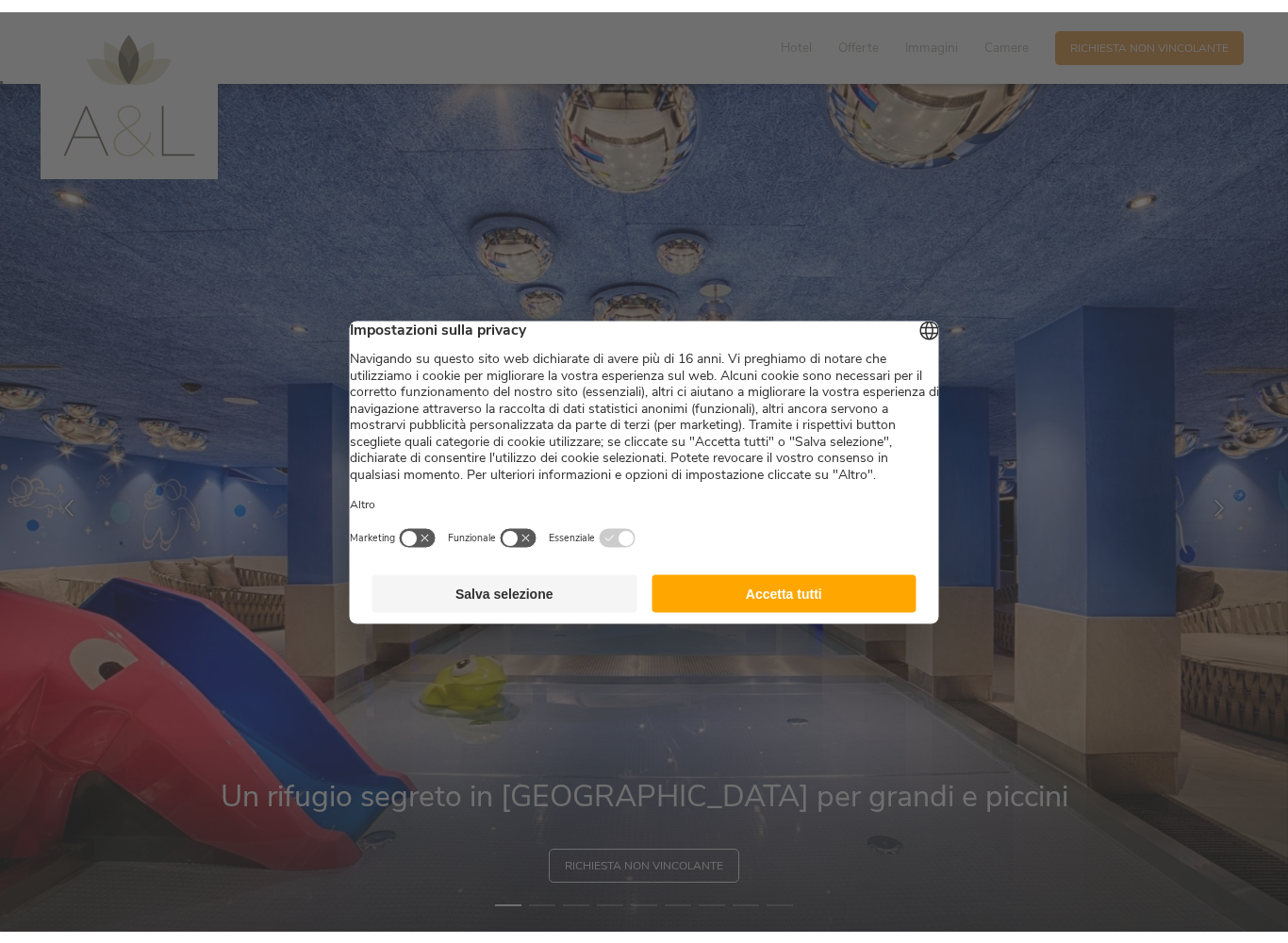
scroll to position [8, 0]
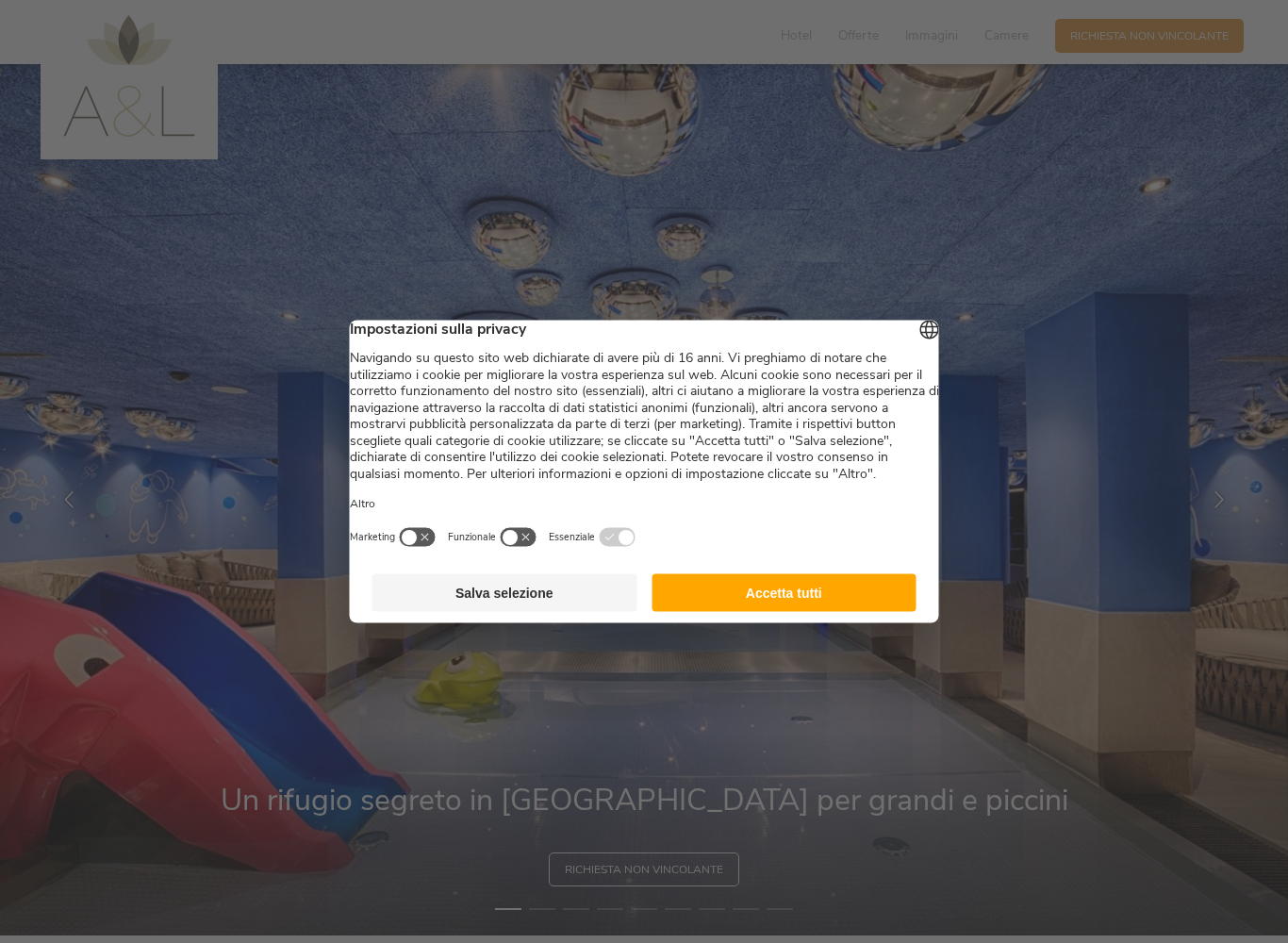
click at [736, 603] on button "Accetta tutti" at bounding box center [784, 594] width 265 height 38
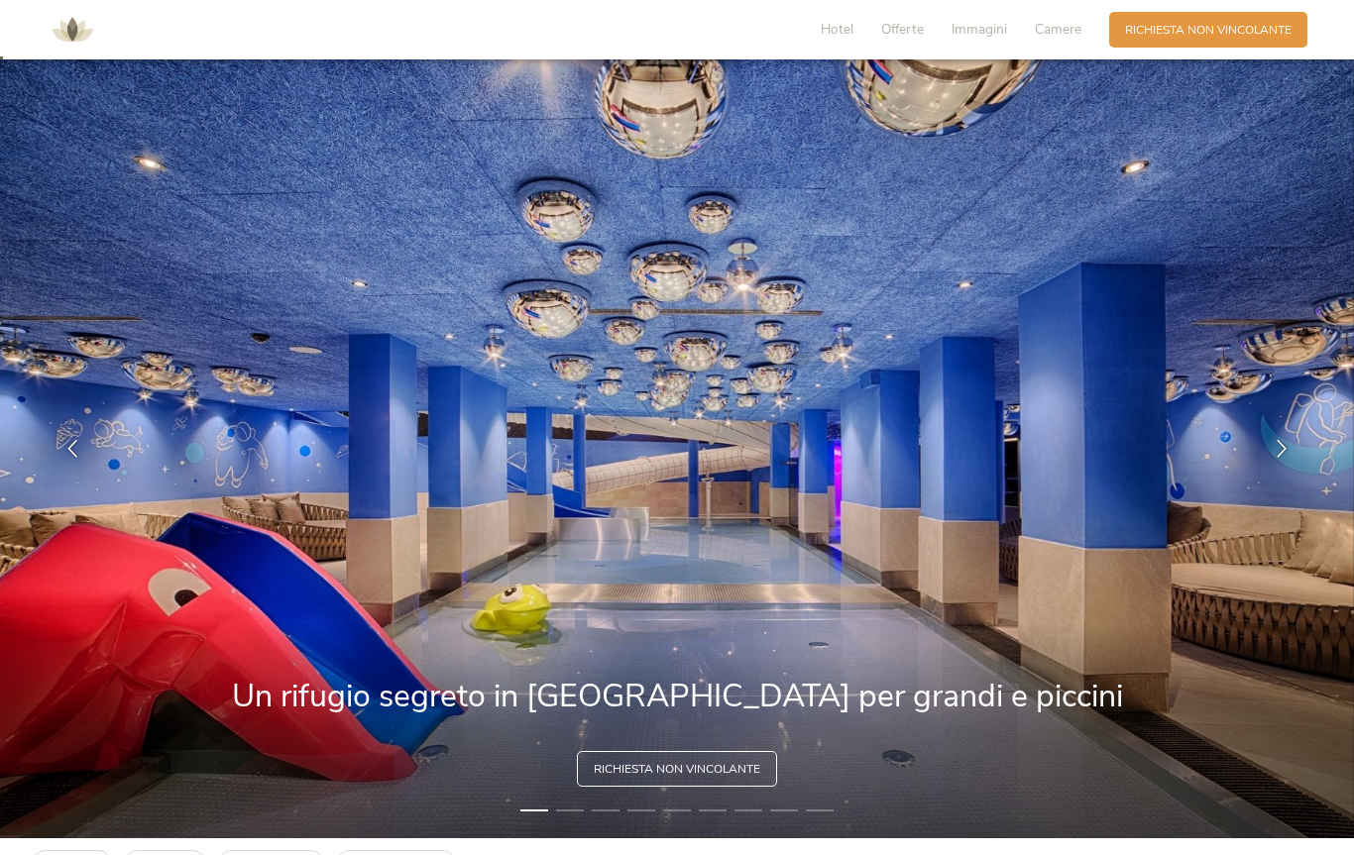
scroll to position [0, 0]
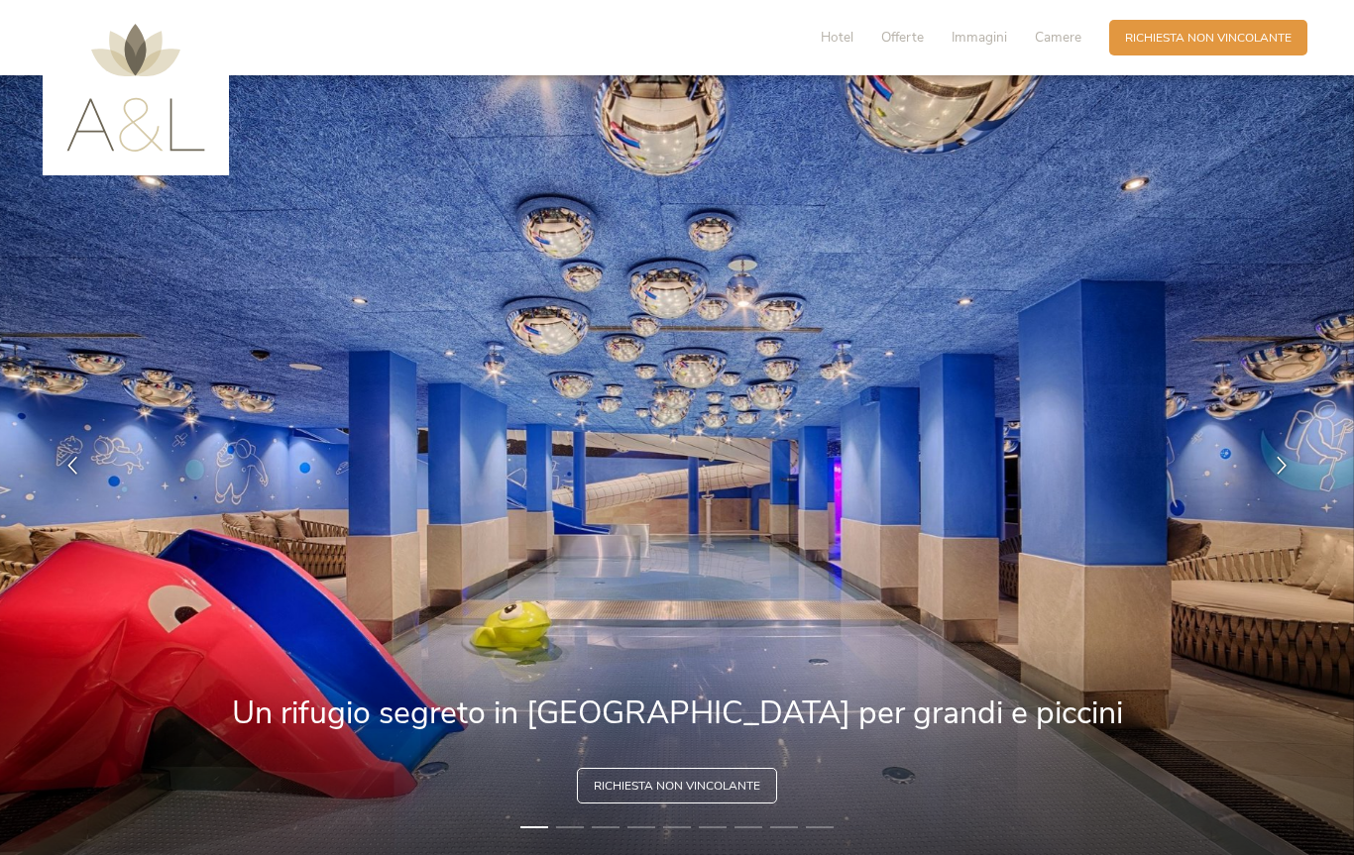
click at [1055, 34] on span "Camere" at bounding box center [1058, 37] width 47 height 19
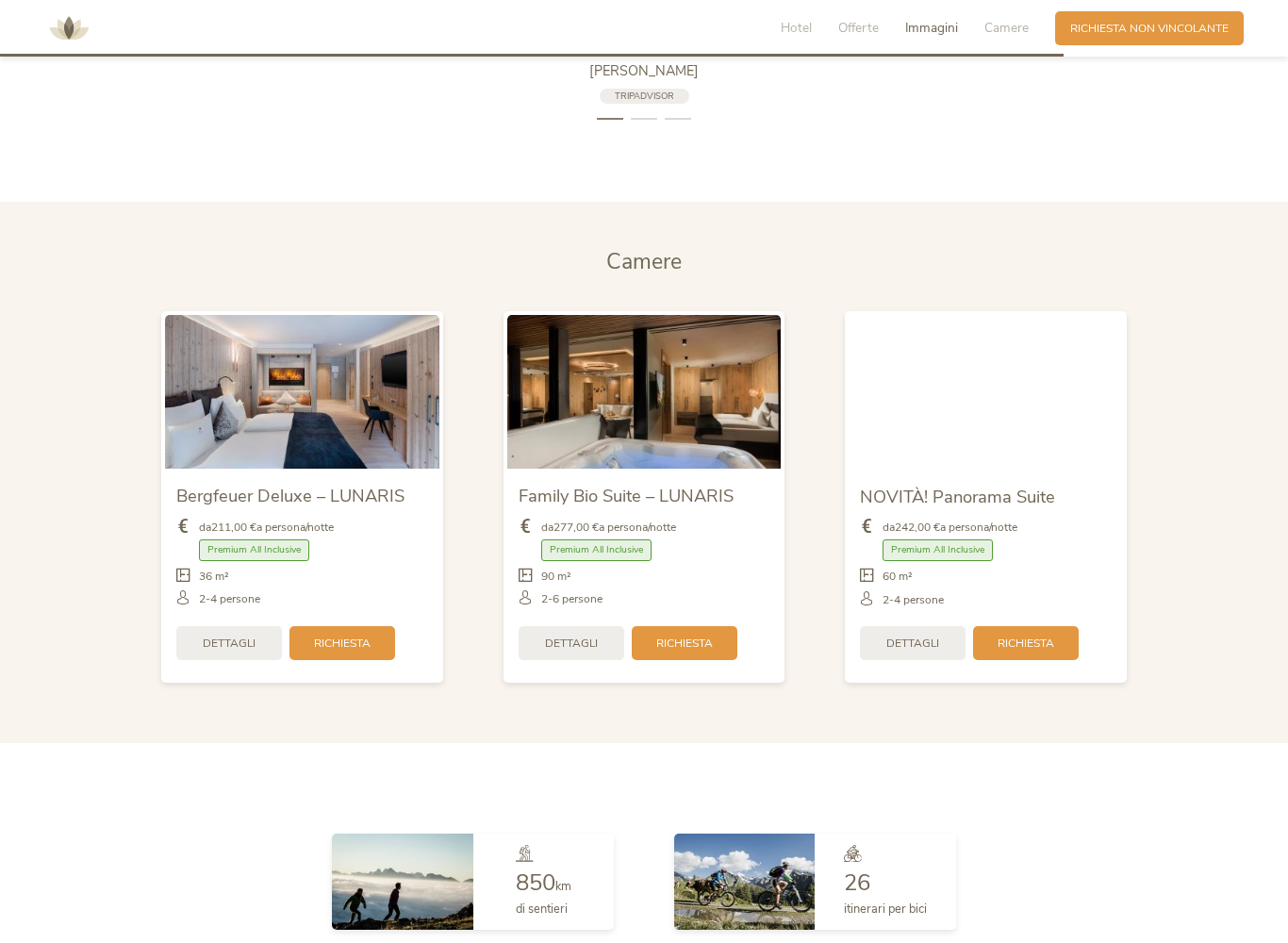
scroll to position [3788, 0]
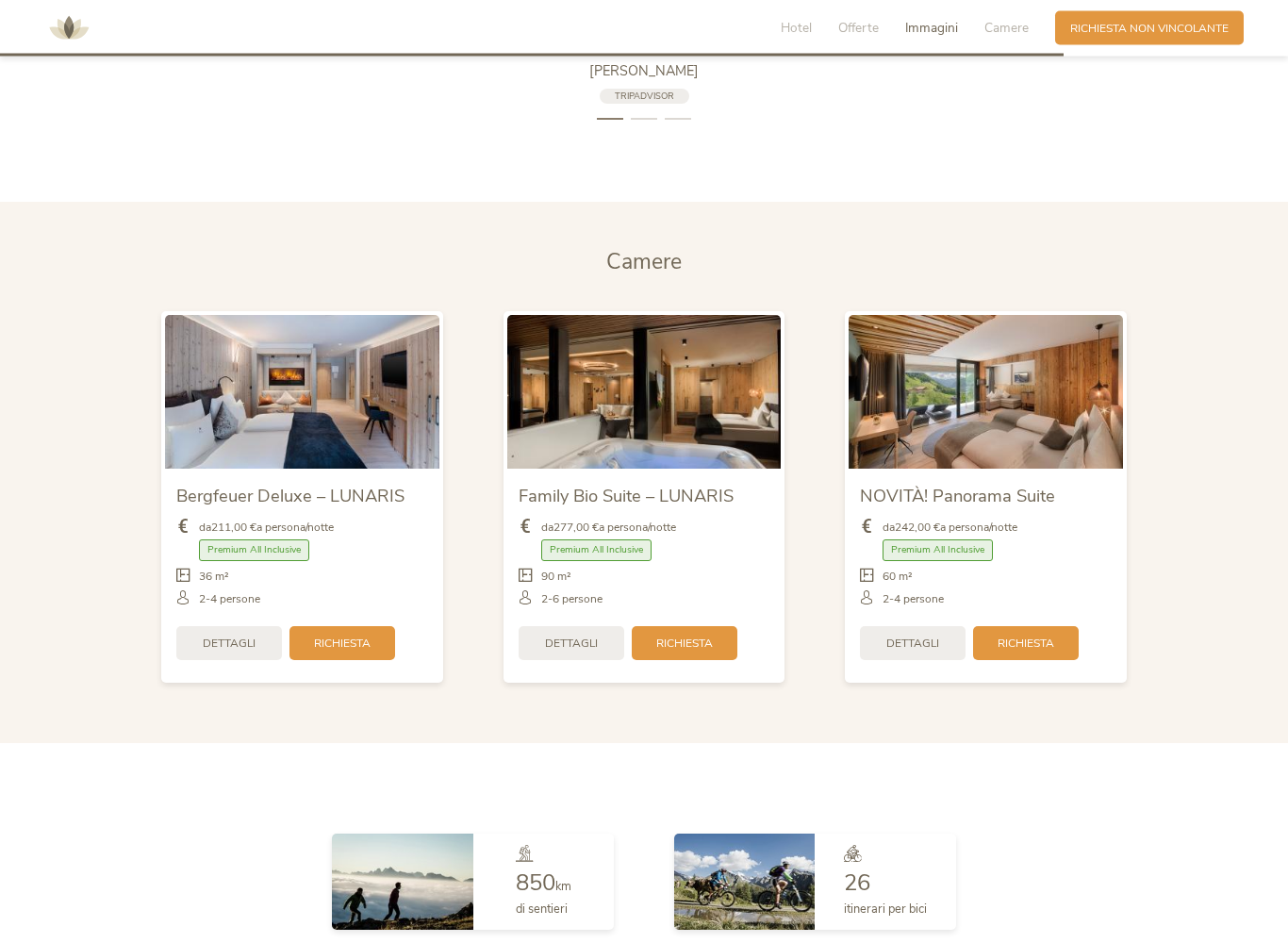
click at [902, 385] on img at bounding box center [986, 393] width 274 height 154
click at [950, 388] on img at bounding box center [986, 393] width 274 height 154
click at [916, 470] on div "NOVITÀ! Panorama Suite da 242,00 € a persona/notte Premium All Inclusive" at bounding box center [986, 575] width 274 height 210
click at [883, 626] on div "Dettagli" at bounding box center [912, 643] width 106 height 34
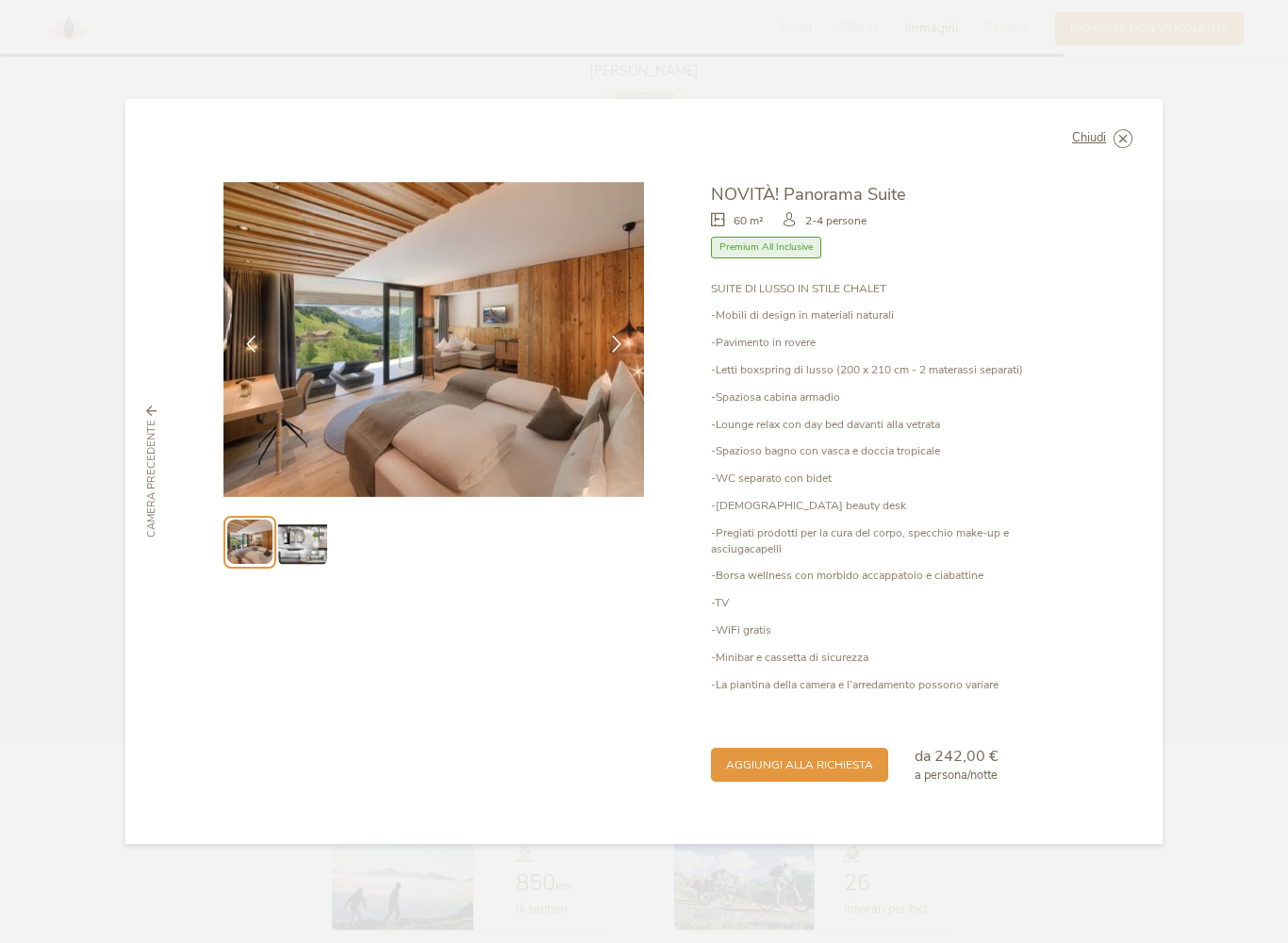
click at [617, 353] on icon at bounding box center [616, 344] width 17 height 17
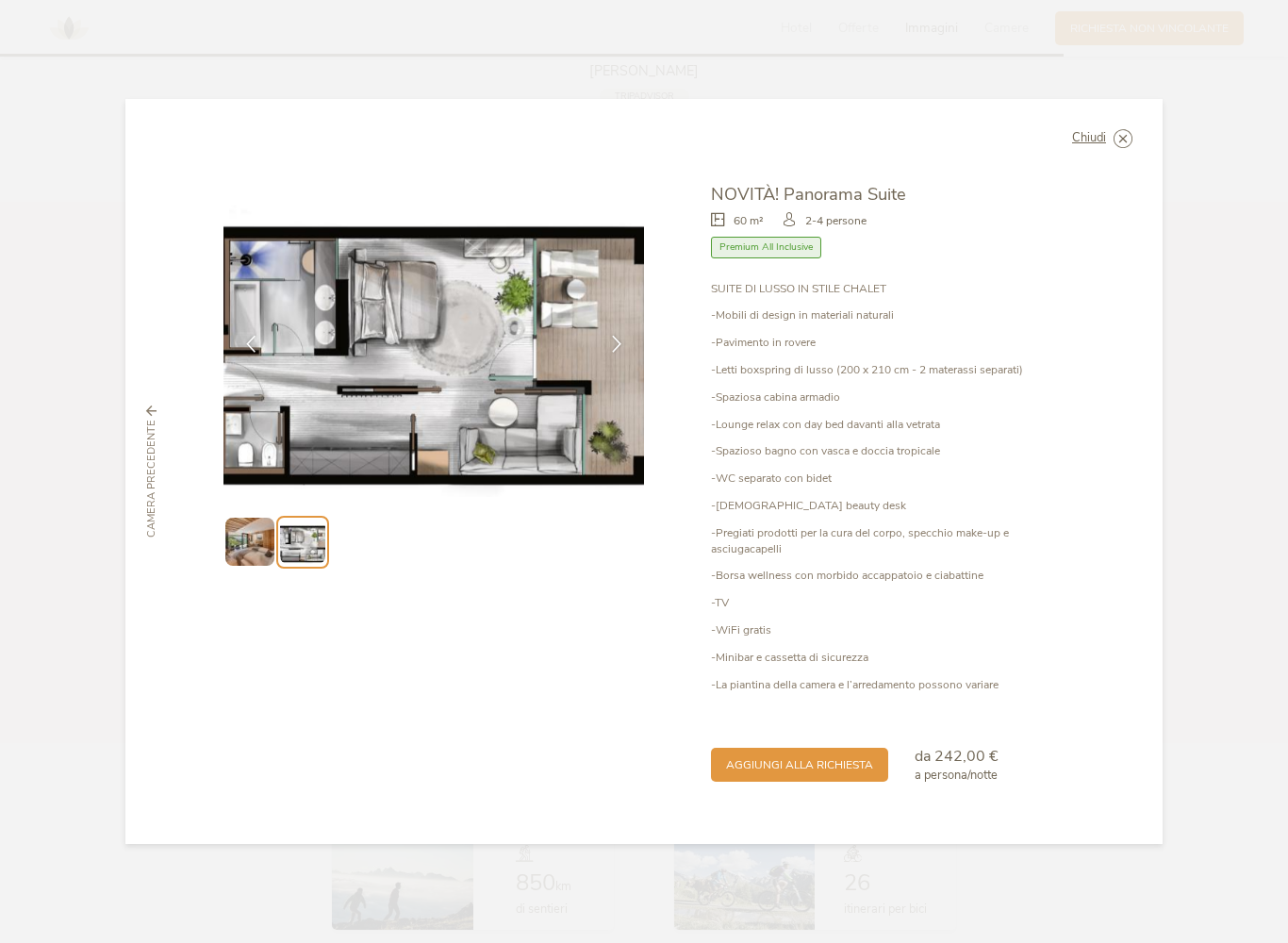
click at [619, 351] on icon at bounding box center [616, 344] width 17 height 17
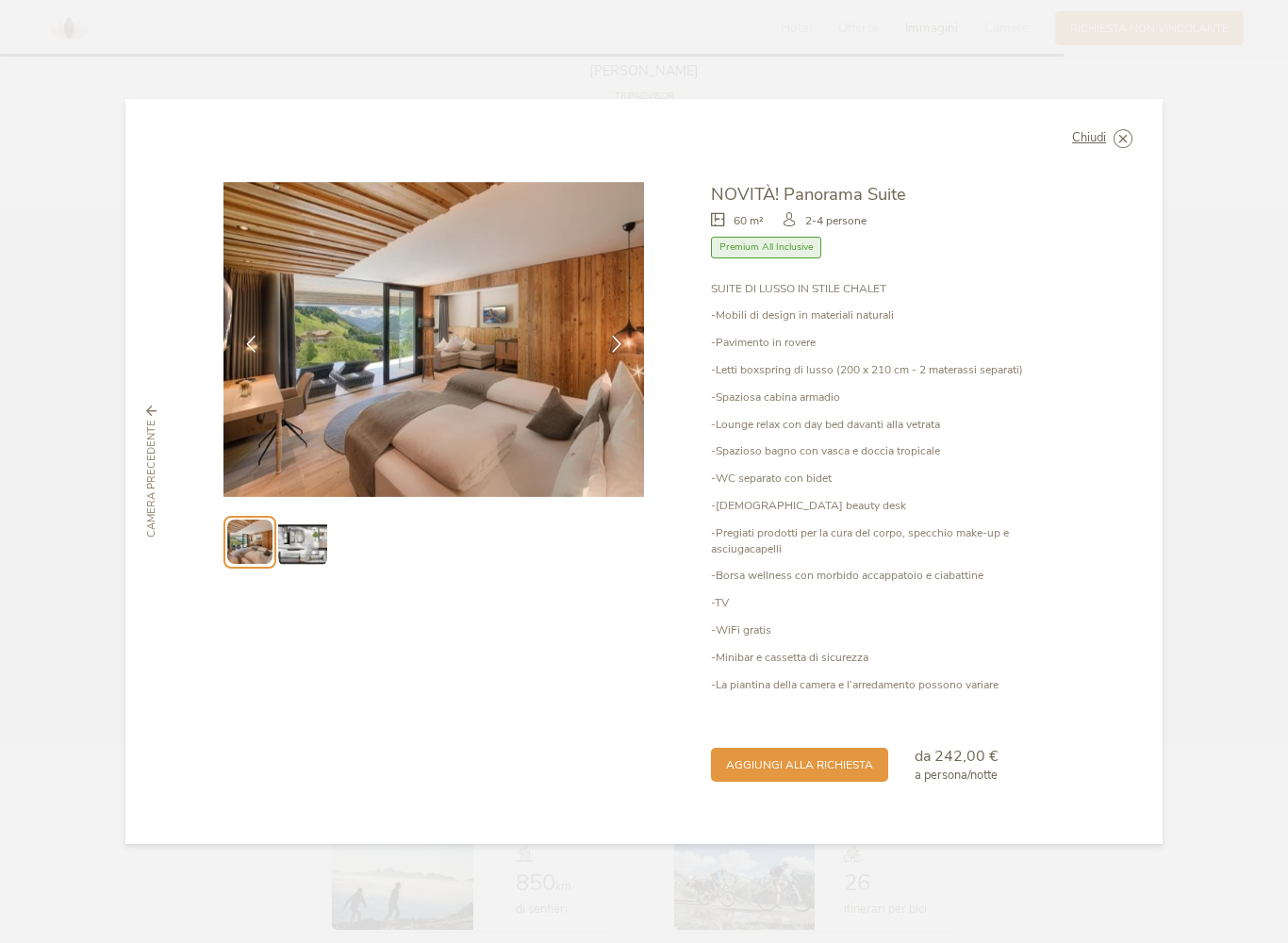
click at [1092, 145] on span "Chiudi" at bounding box center [1089, 138] width 34 height 12
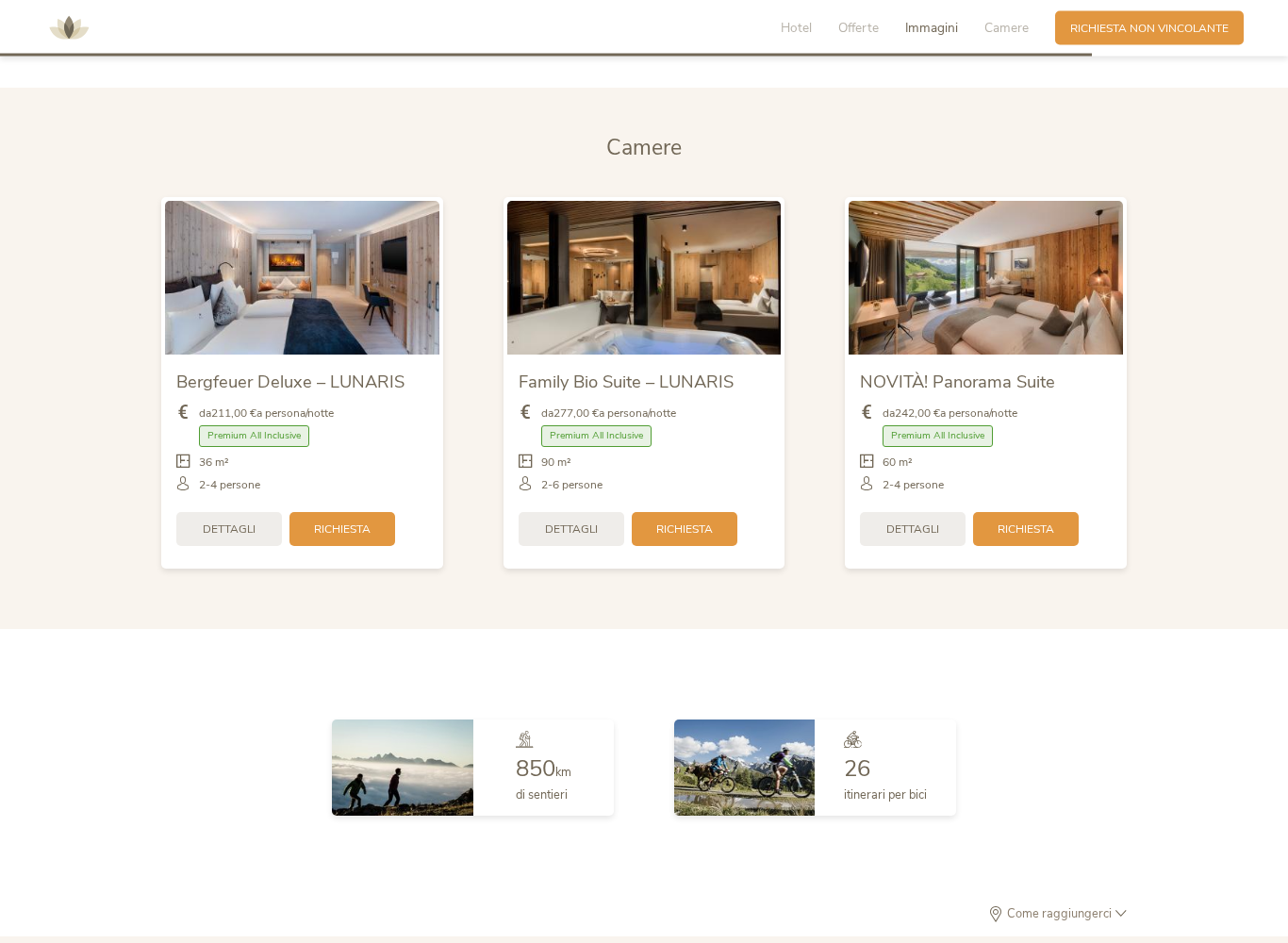
scroll to position [3910, 0]
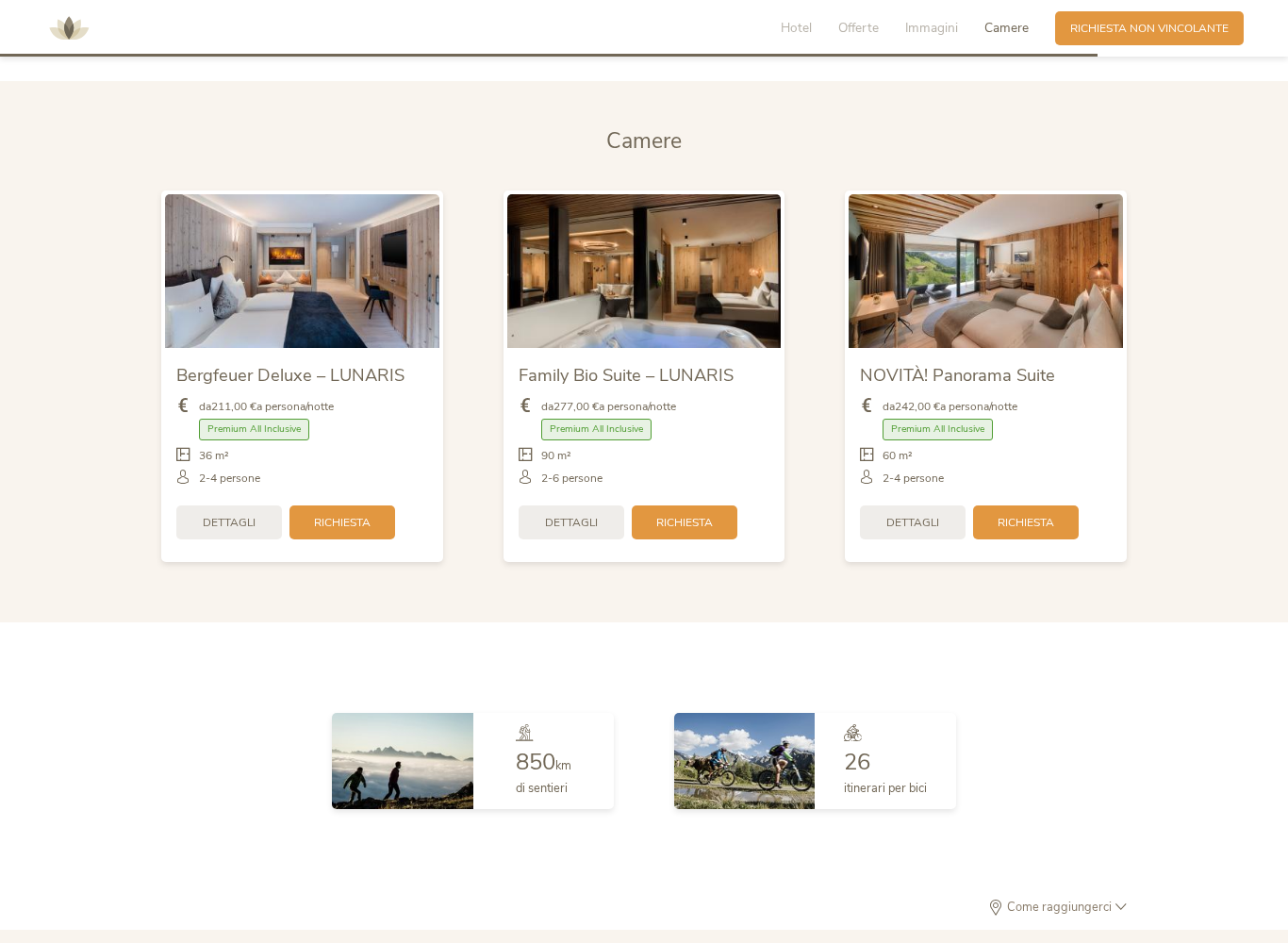
click at [602, 304] on img at bounding box center [644, 271] width 274 height 154
click at [619, 324] on img at bounding box center [644, 271] width 274 height 154
click at [549, 328] on img at bounding box center [644, 271] width 274 height 154
click at [577, 363] on span "Family Bio Suite – LUNARIS" at bounding box center [626, 375] width 215 height 24
click at [565, 273] on img at bounding box center [644, 271] width 274 height 154
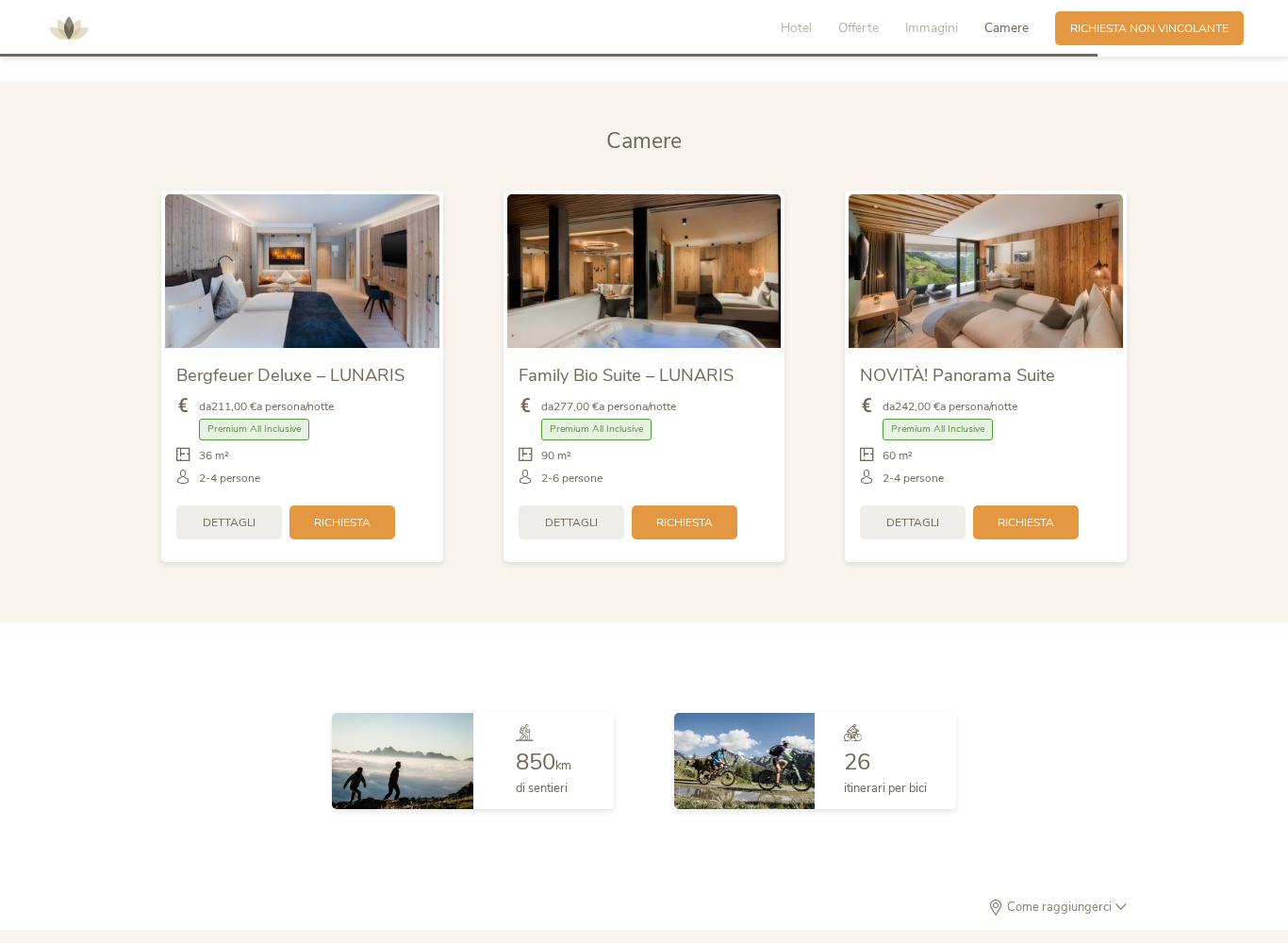
click at [732, 320] on img at bounding box center [644, 271] width 274 height 154
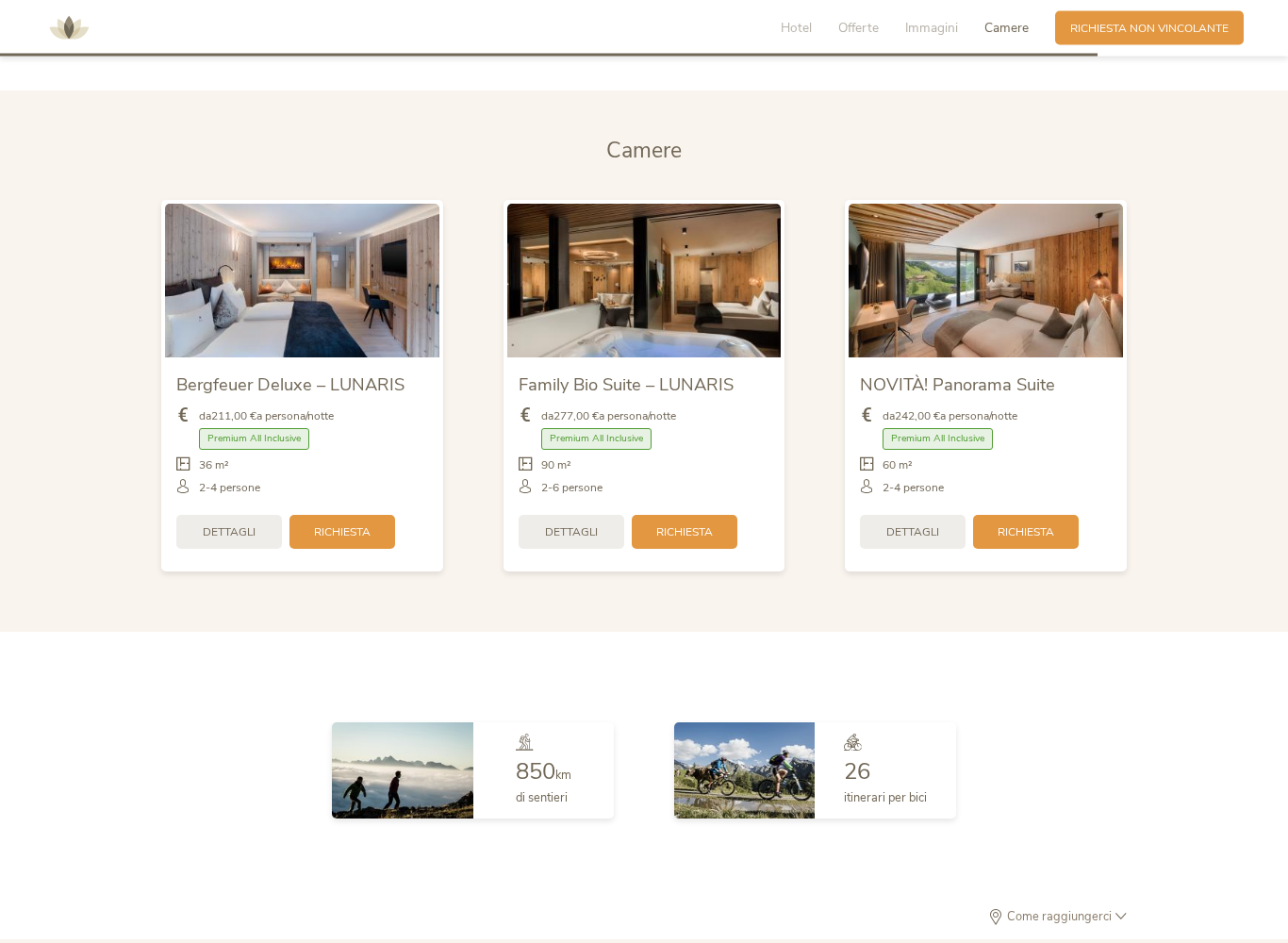
scroll to position [3900, 0]
click at [571, 524] on span "Dettagli" at bounding box center [572, 532] width 53 height 16
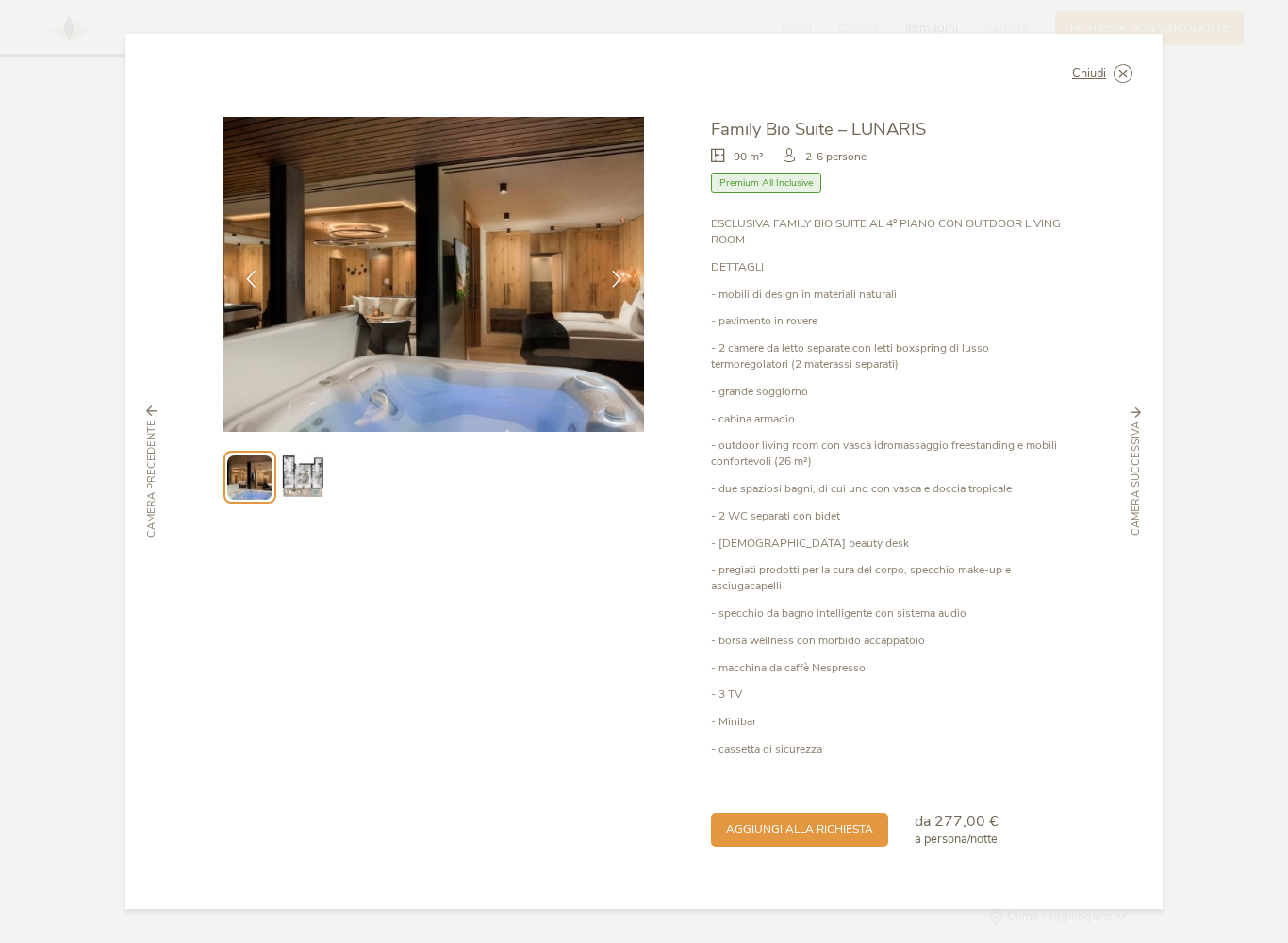
click at [628, 262] on img at bounding box center [434, 274] width 420 height 315
click at [619, 287] on icon at bounding box center [616, 279] width 17 height 17
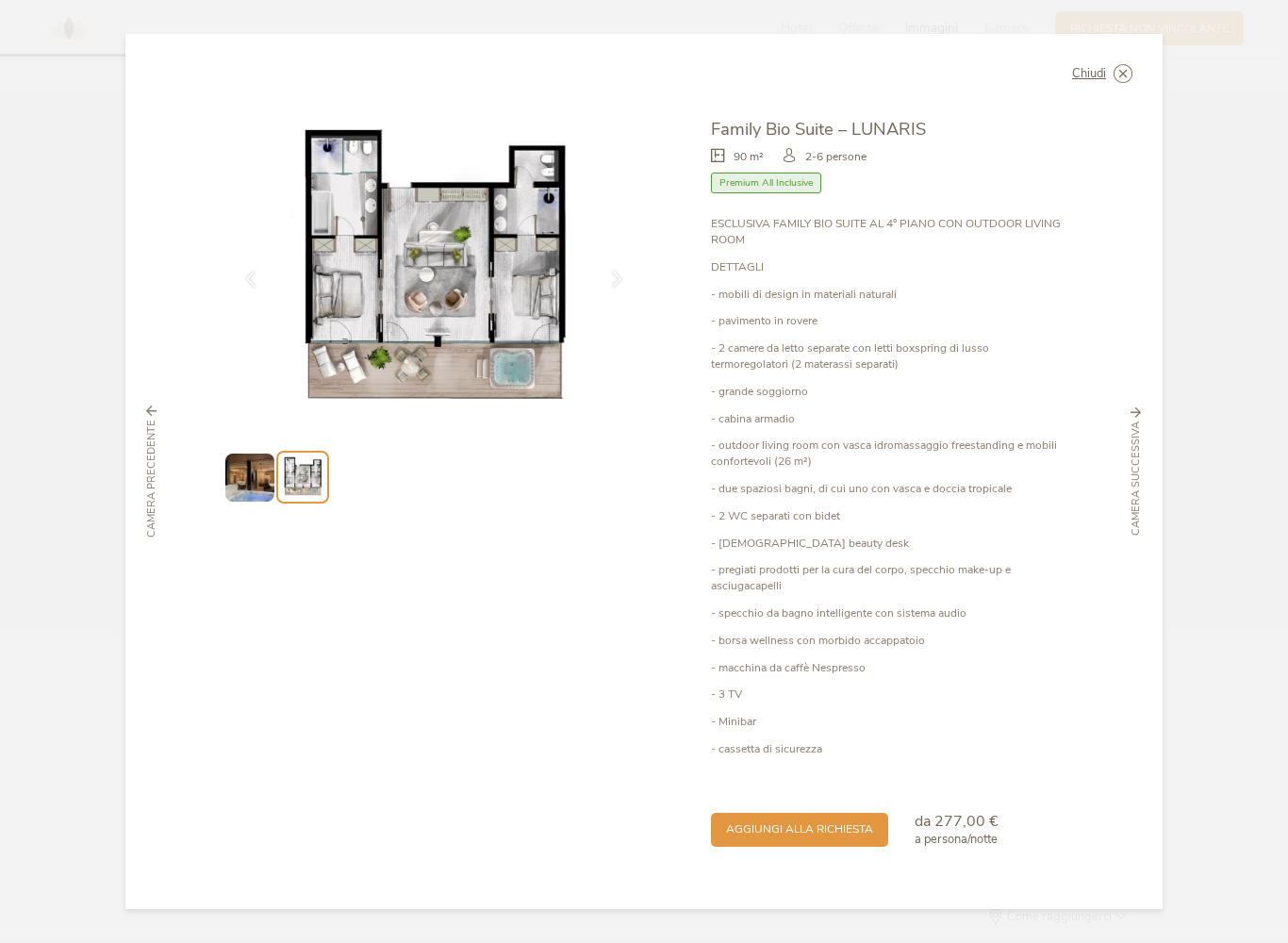
click at [576, 261] on img at bounding box center [434, 274] width 420 height 315
click at [529, 469] on ul at bounding box center [434, 478] width 420 height 53
click at [297, 256] on img at bounding box center [434, 274] width 420 height 315
click at [1095, 77] on span "Chiudi" at bounding box center [1089, 73] width 34 height 12
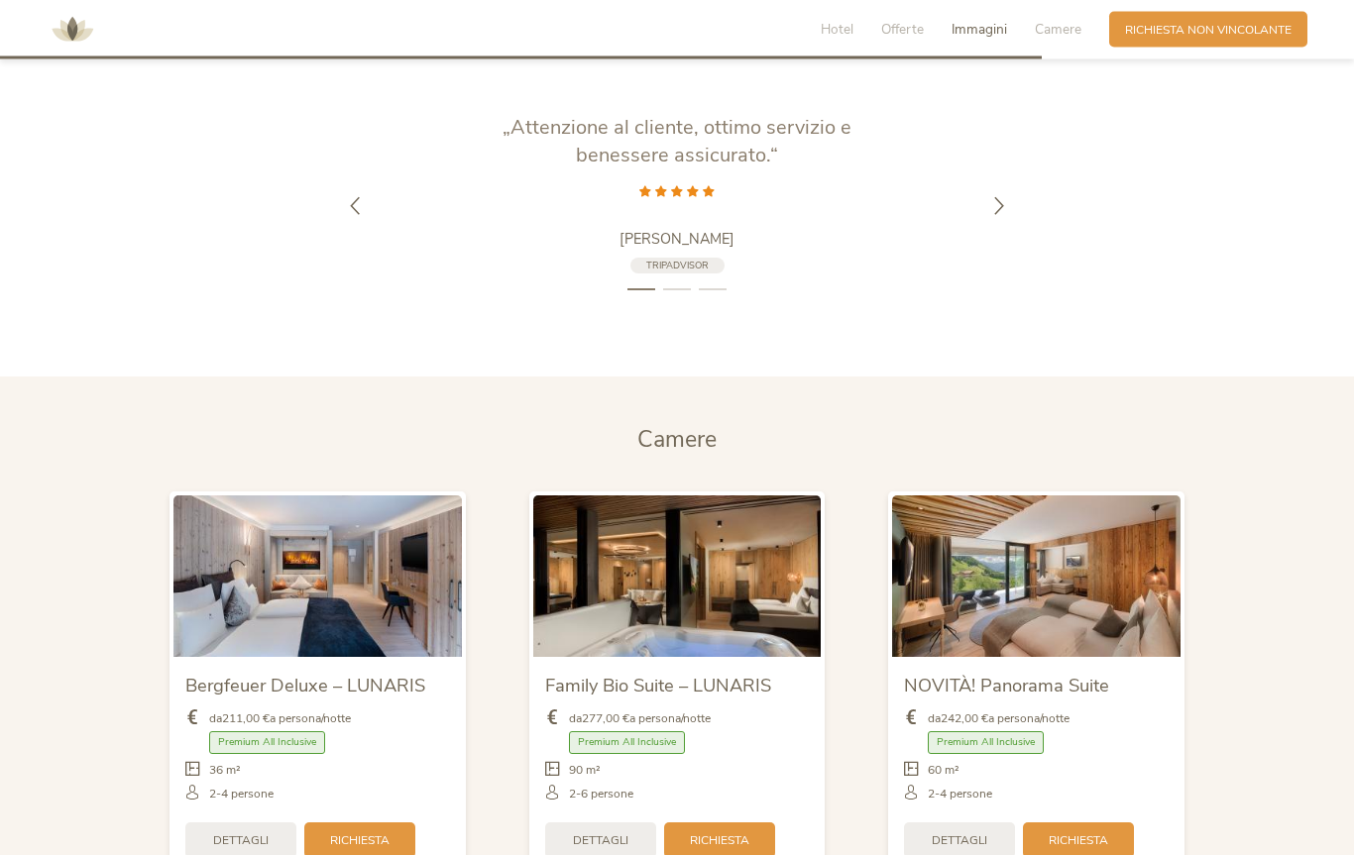
scroll to position [3644, 0]
